Goal: Information Seeking & Learning: Learn about a topic

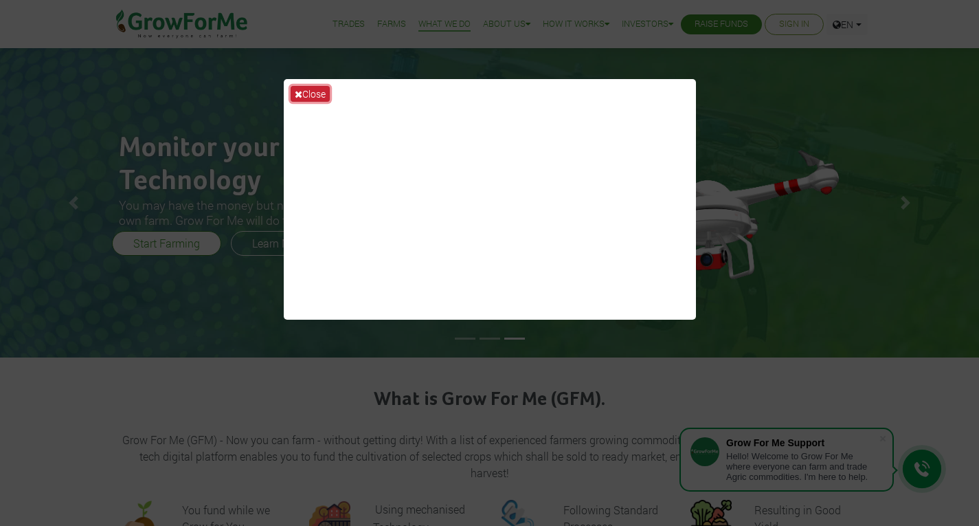
click at [311, 98] on button "Close" at bounding box center [310, 94] width 39 height 16
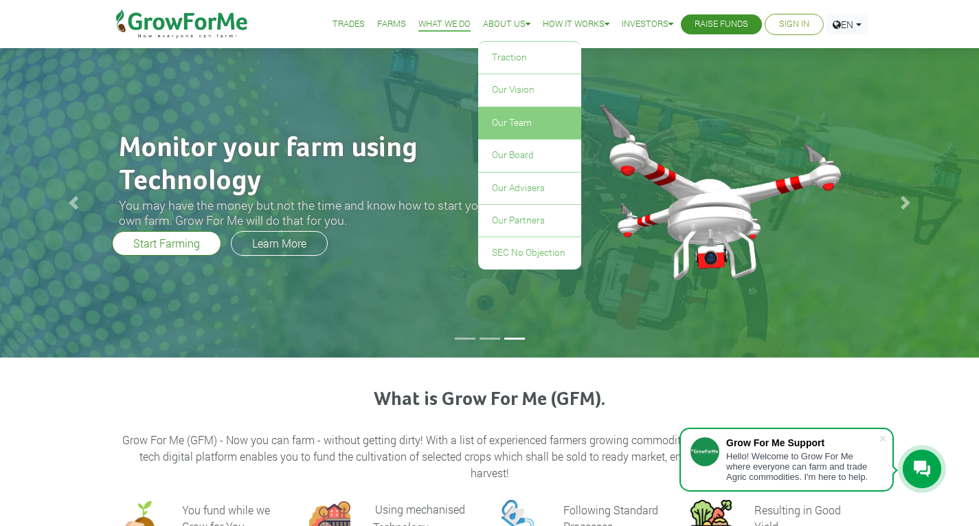
click at [513, 133] on link "Our Team" at bounding box center [529, 123] width 103 height 32
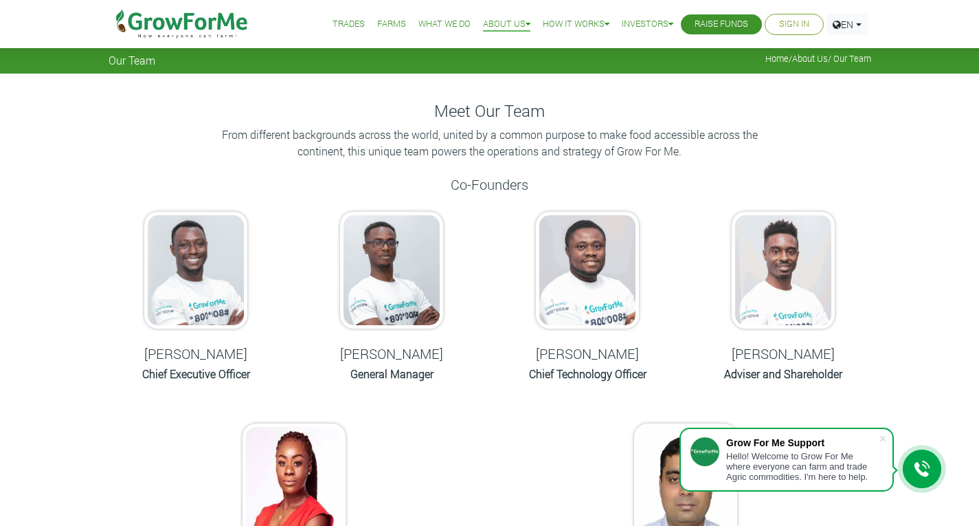
click at [432, 25] on link "What We Do" at bounding box center [444, 24] width 52 height 14
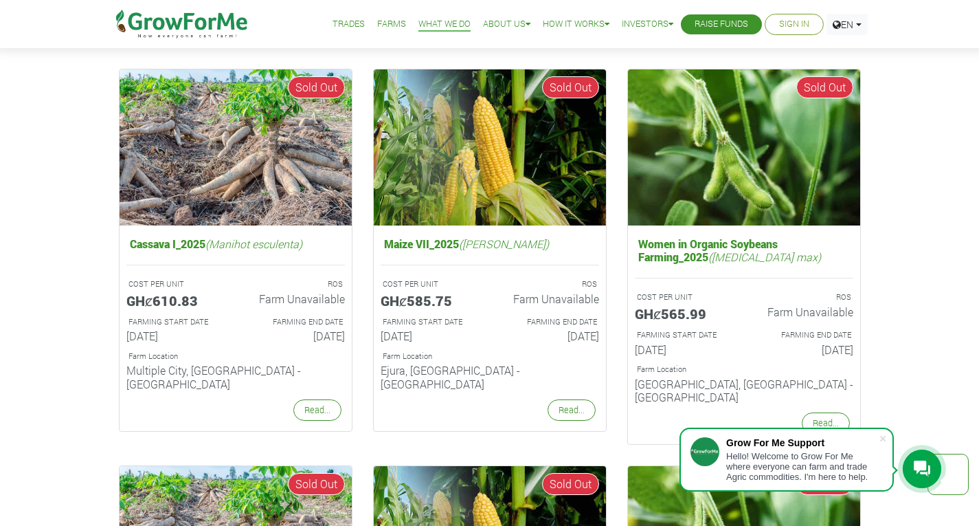
scroll to position [891, 0]
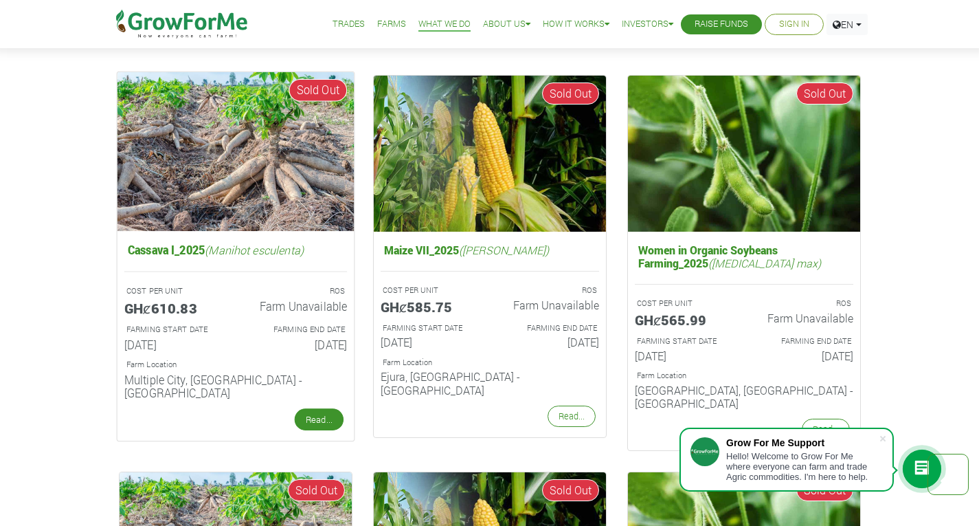
click at [322, 408] on link "Read..." at bounding box center [318, 419] width 49 height 22
click at [319, 408] on link "Read..." at bounding box center [318, 419] width 49 height 22
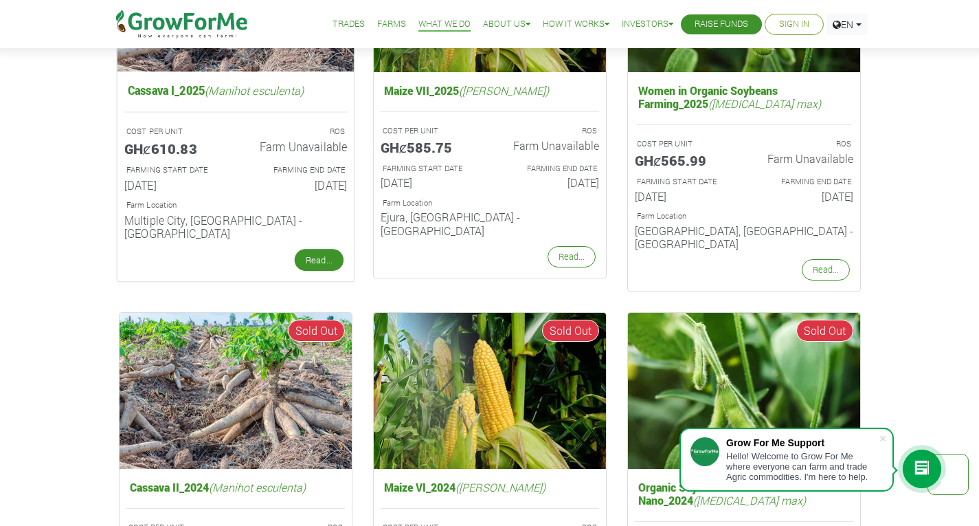
scroll to position [1052, 0]
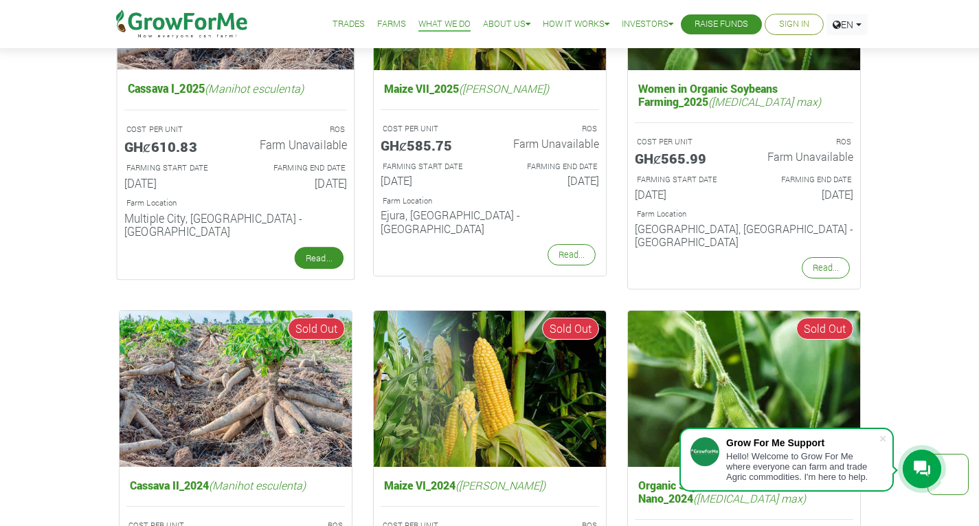
click at [319, 247] on link "Read..." at bounding box center [318, 258] width 49 height 22
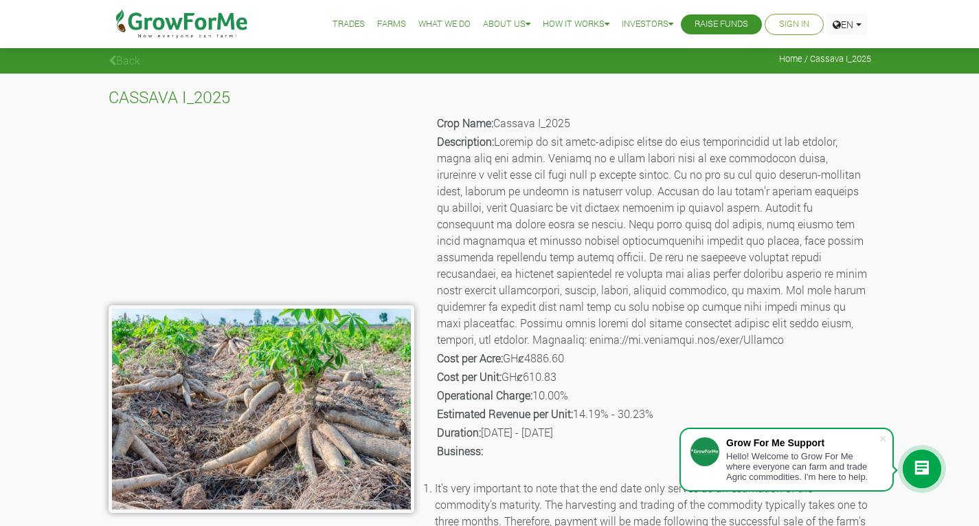
click at [432, 20] on link "What We Do" at bounding box center [444, 24] width 52 height 14
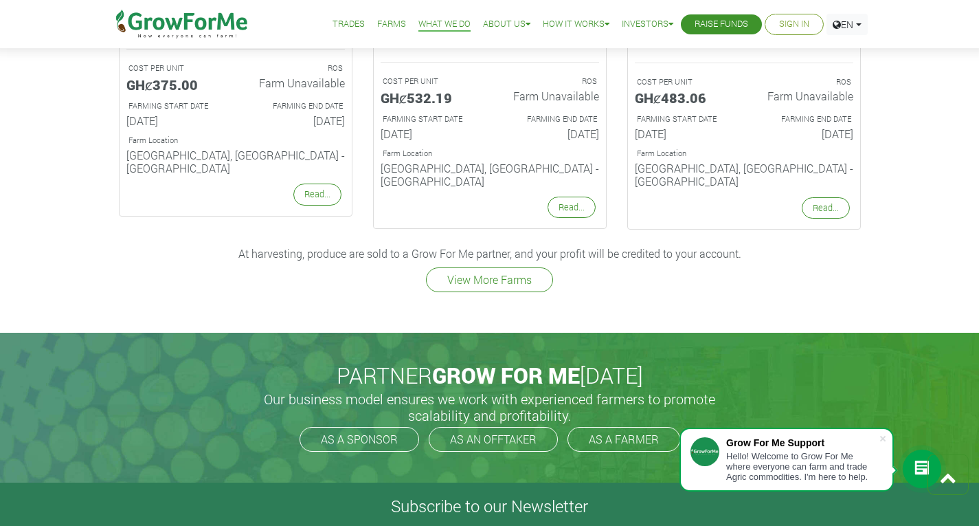
scroll to position [1906, 0]
click at [512, 267] on link "View More Farms" at bounding box center [489, 279] width 127 height 25
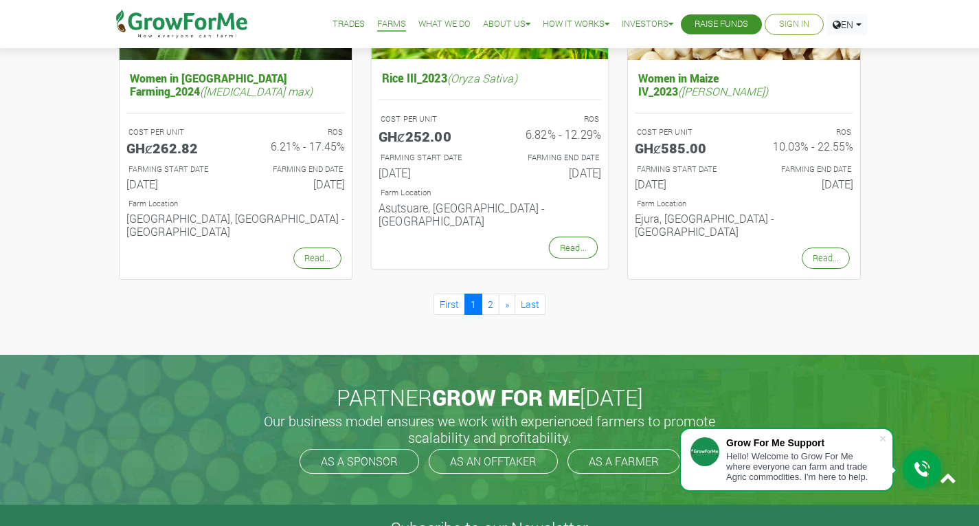
scroll to position [1486, 0]
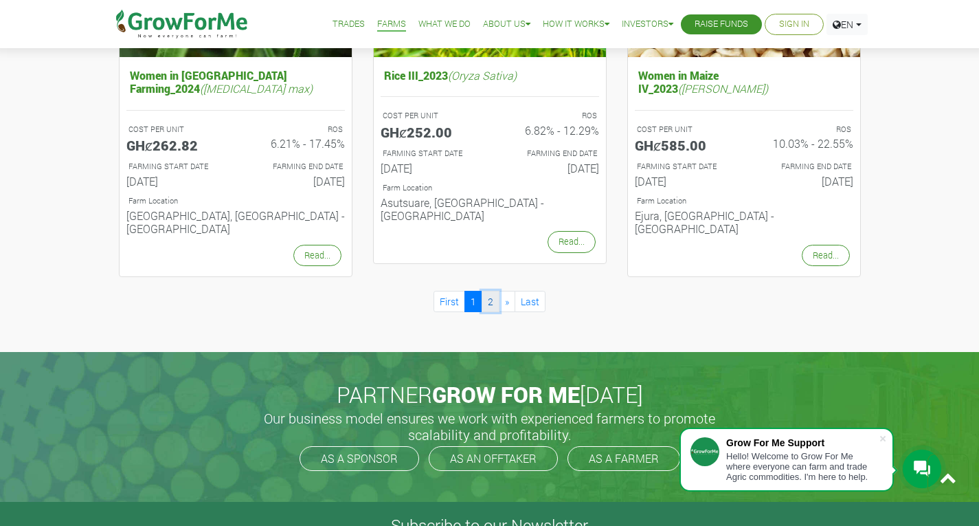
click at [491, 291] on link "2" at bounding box center [491, 301] width 18 height 21
